Goal: Task Accomplishment & Management: Use online tool/utility

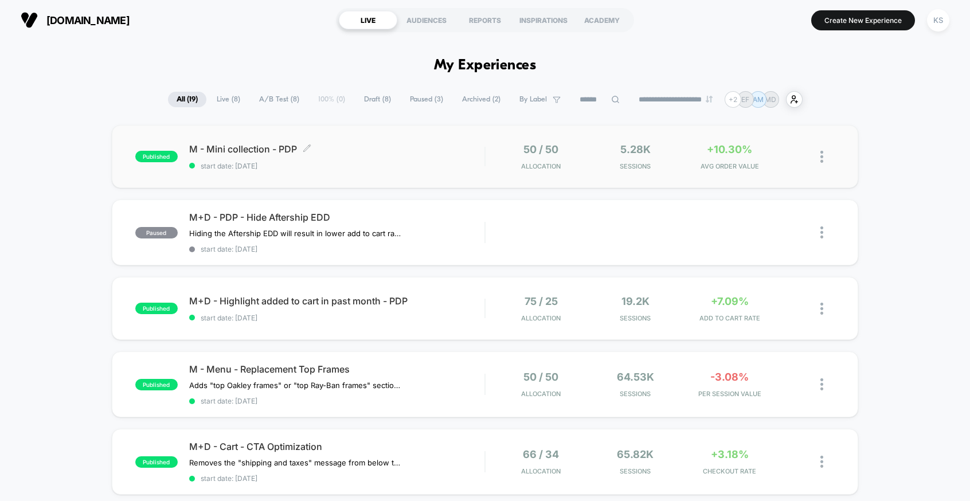
click at [419, 149] on span "M - Mini collection - PDP Click to edit experience details" at bounding box center [337, 148] width 296 height 11
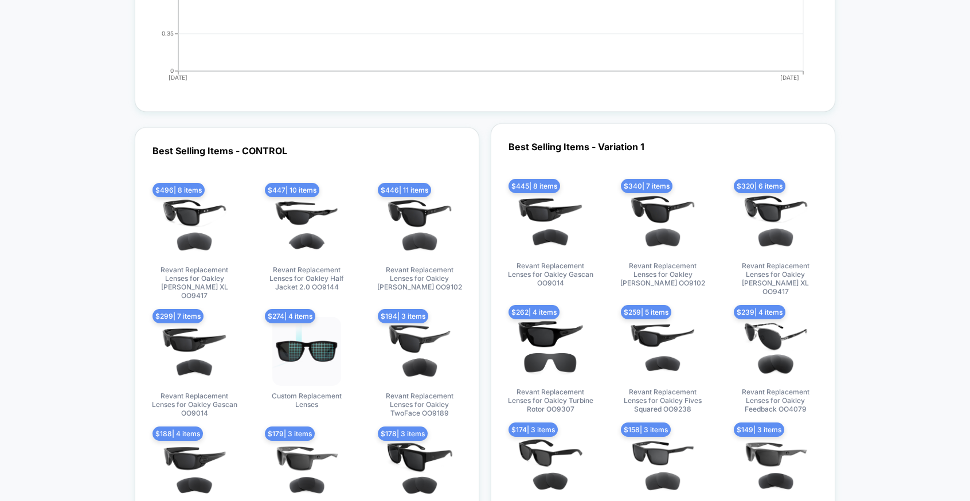
scroll to position [2493, 0]
